Goal: Task Accomplishment & Management: Manage account settings

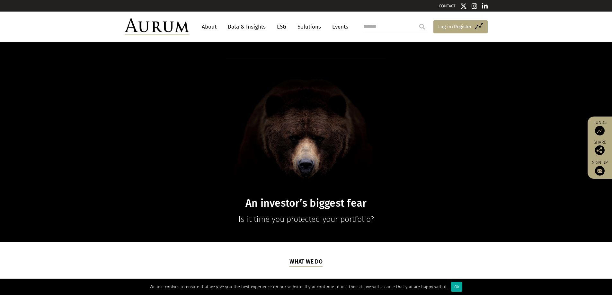
click at [444, 26] on span "Log in/Register" at bounding box center [454, 27] width 33 height 8
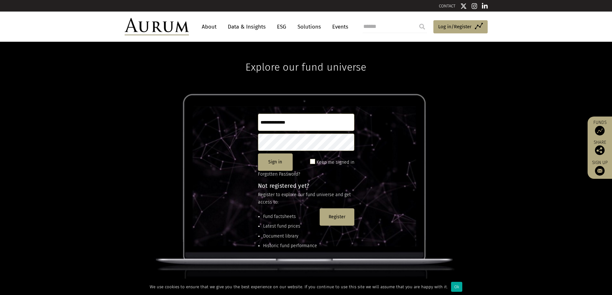
click at [313, 118] on input "text" at bounding box center [306, 122] width 96 height 17
click at [310, 123] on input "text" at bounding box center [306, 122] width 96 height 17
click at [310, 122] on input "text" at bounding box center [306, 122] width 96 height 17
click at [310, 121] on input "text" at bounding box center [306, 122] width 96 height 17
click at [311, 121] on input "text" at bounding box center [306, 122] width 96 height 17
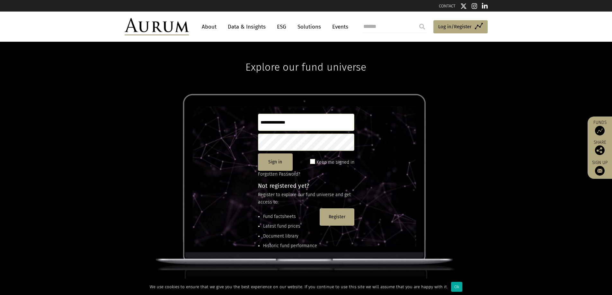
click at [311, 119] on input "text" at bounding box center [306, 122] width 96 height 17
